Goal: Information Seeking & Learning: Find specific fact

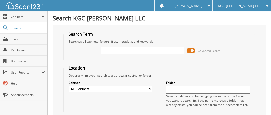
click at [129, 49] on input "text" at bounding box center [143, 51] width 84 height 8
type input "[PERSON_NAME]"
drag, startPoint x: 128, startPoint y: 50, endPoint x: 68, endPoint y: 51, distance: 59.8
click at [68, 51] on div "DONOHEW Advanced Search" at bounding box center [159, 51] width 186 height 14
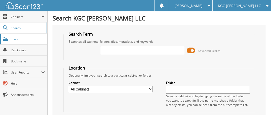
click at [27, 35] on link "Scan" at bounding box center [23, 39] width 47 height 11
